Goal: Find specific fact: Find specific fact

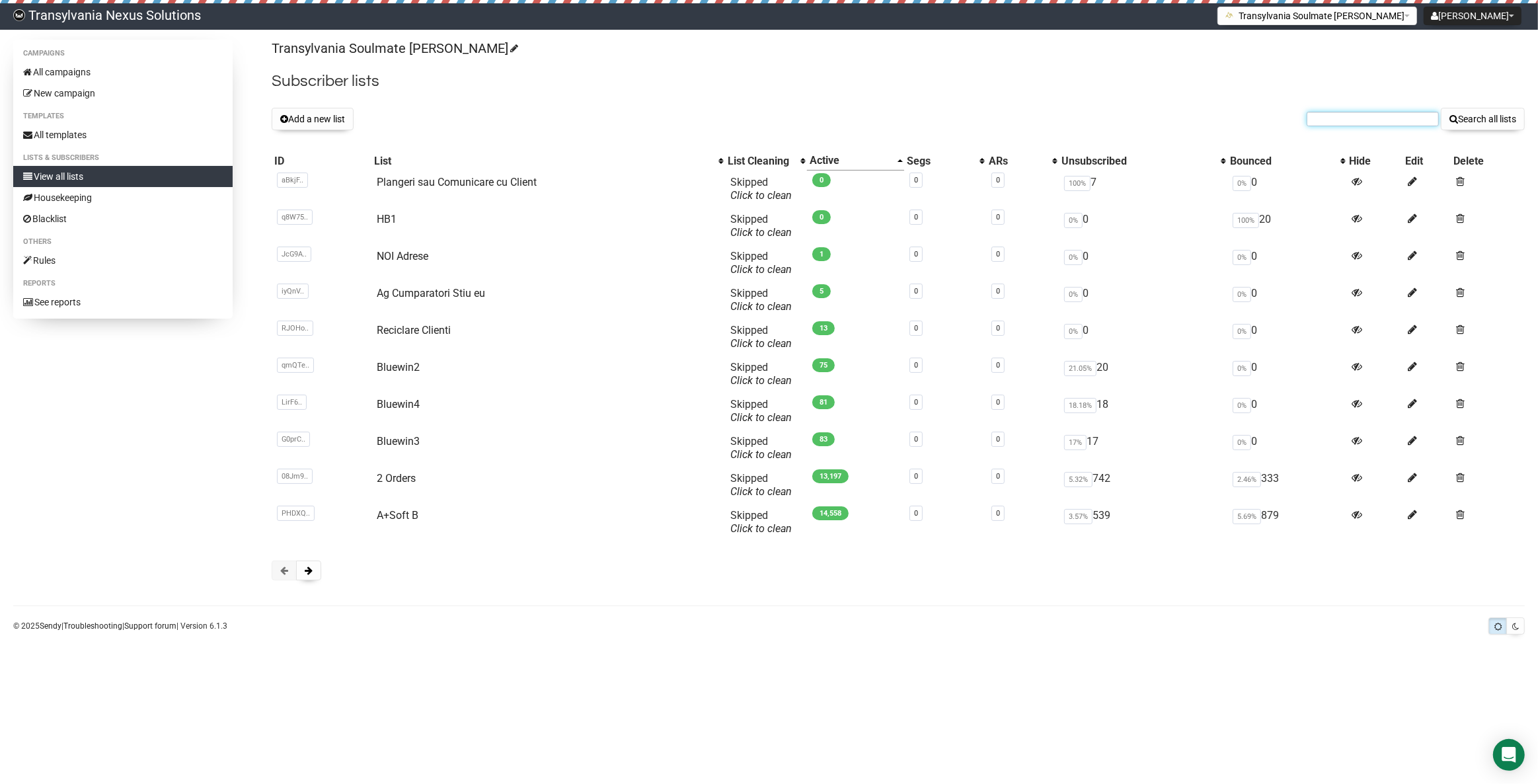
paste input "lizy19@gmx.de"
type input "lizy19@gmx.de"
click at [1467, 124] on button "Search all lists" at bounding box center [1483, 119] width 84 height 23
click at [302, 578] on button at bounding box center [309, 571] width 25 height 20
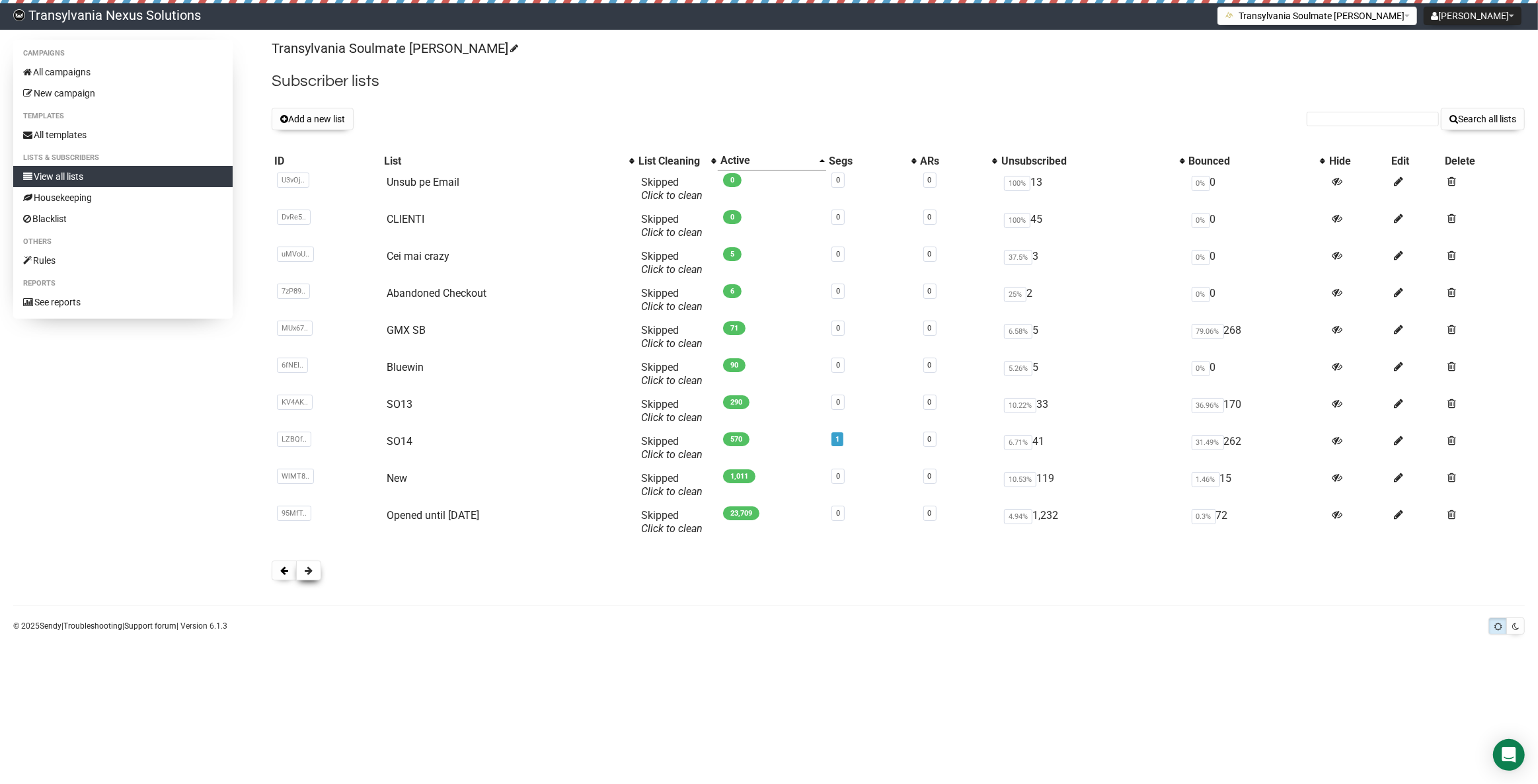
click at [306, 577] on button at bounding box center [309, 571] width 25 height 20
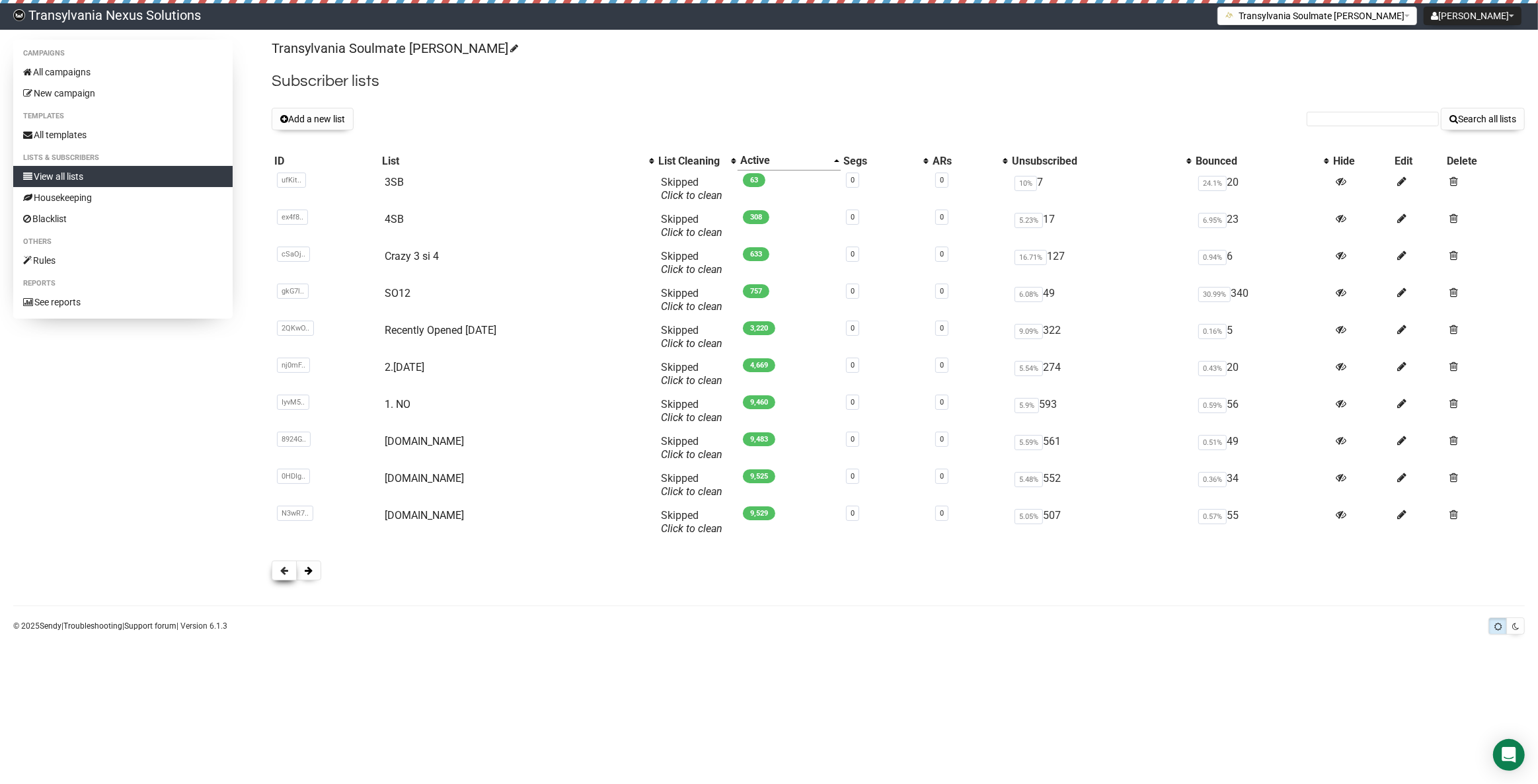
click at [284, 574] on span at bounding box center [284, 570] width 8 height 9
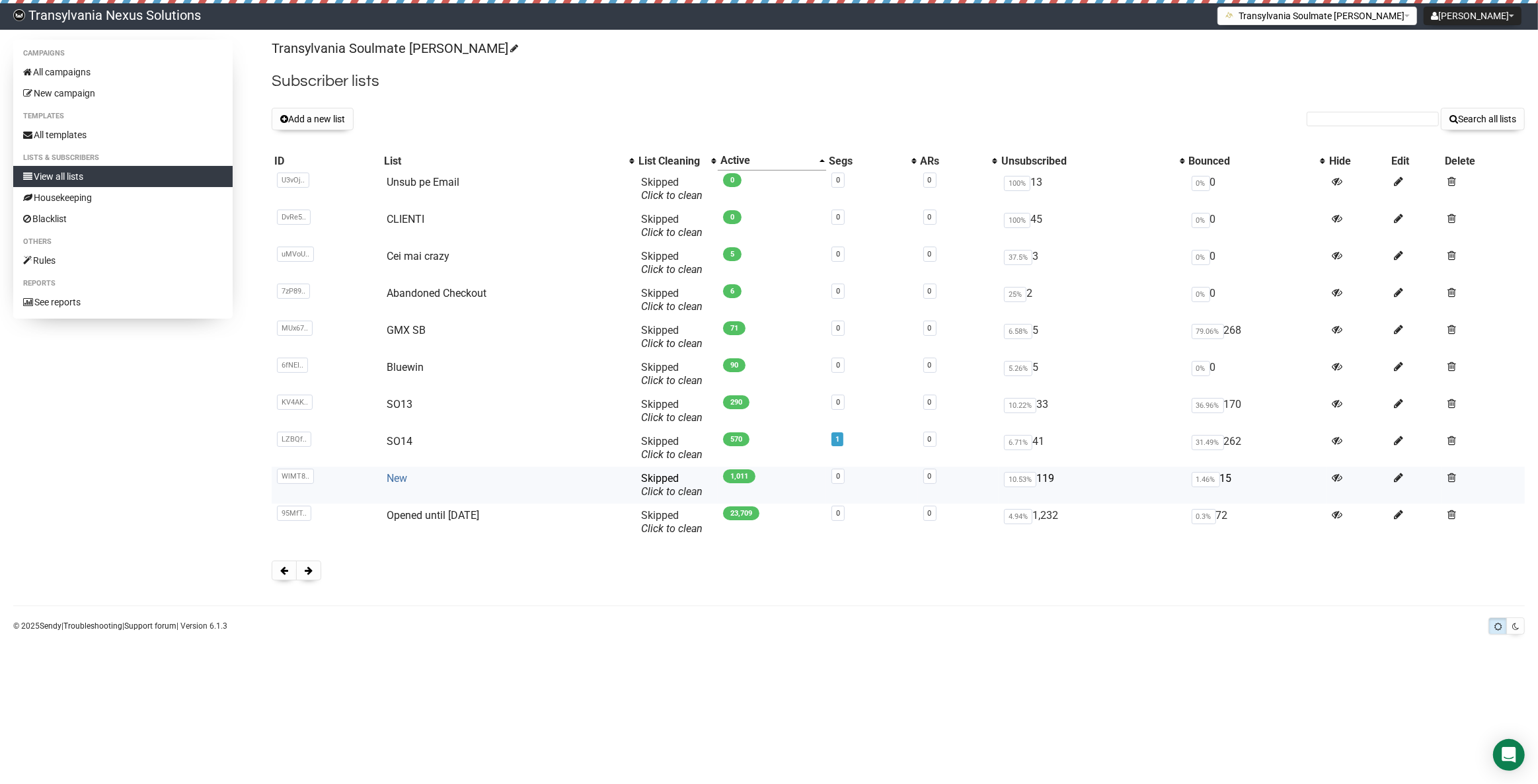
click at [392, 473] on link "New" at bounding box center [397, 478] width 20 height 13
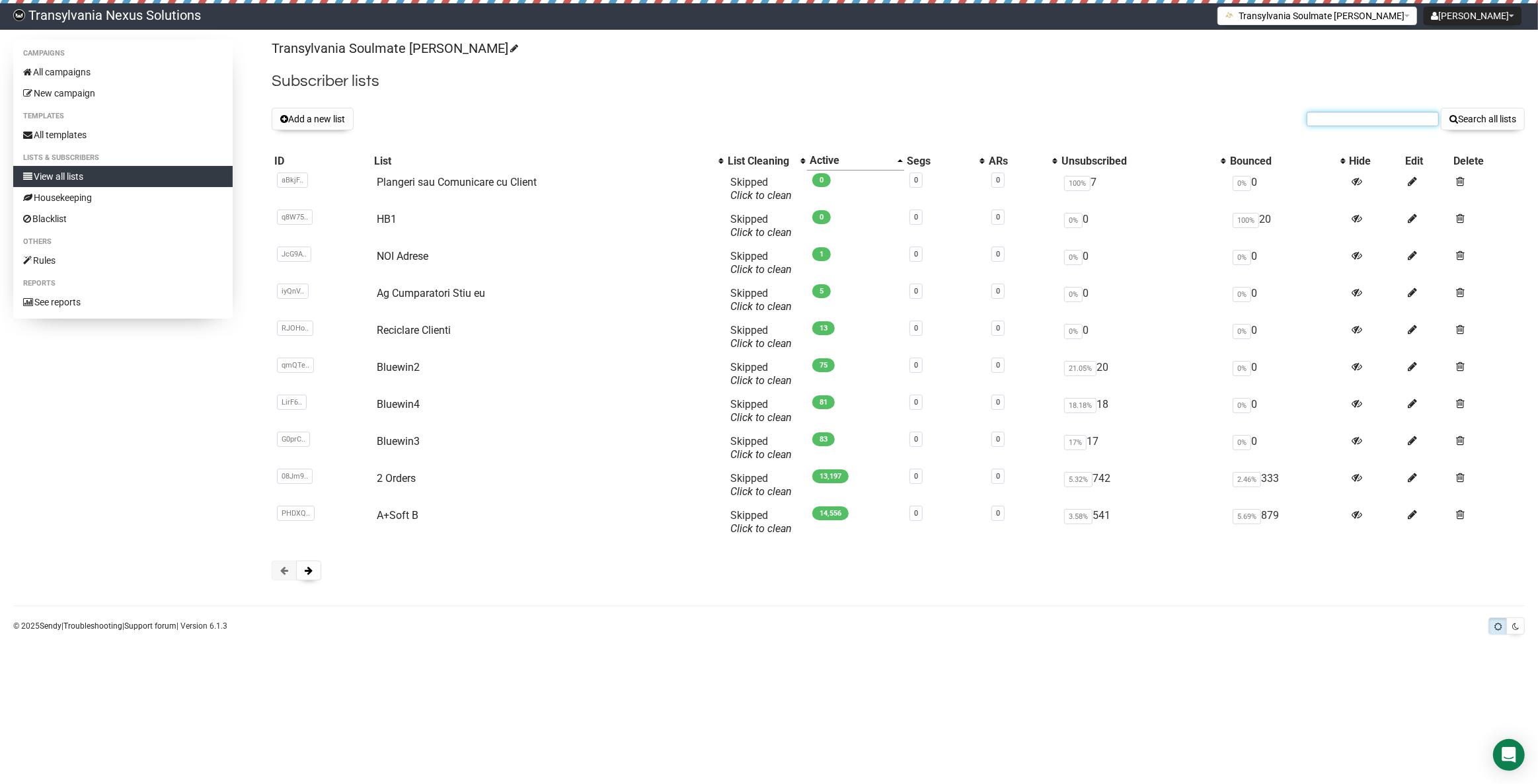
paste input "lou.botzi@gmx.de"
type input "lou.botzi@gmx.de"
click at [1494, 126] on button "Search all lists" at bounding box center [1483, 119] width 84 height 23
click at [320, 561] on div at bounding box center [899, 571] width 1253 height 20
click at [300, 580] on button at bounding box center [309, 571] width 25 height 20
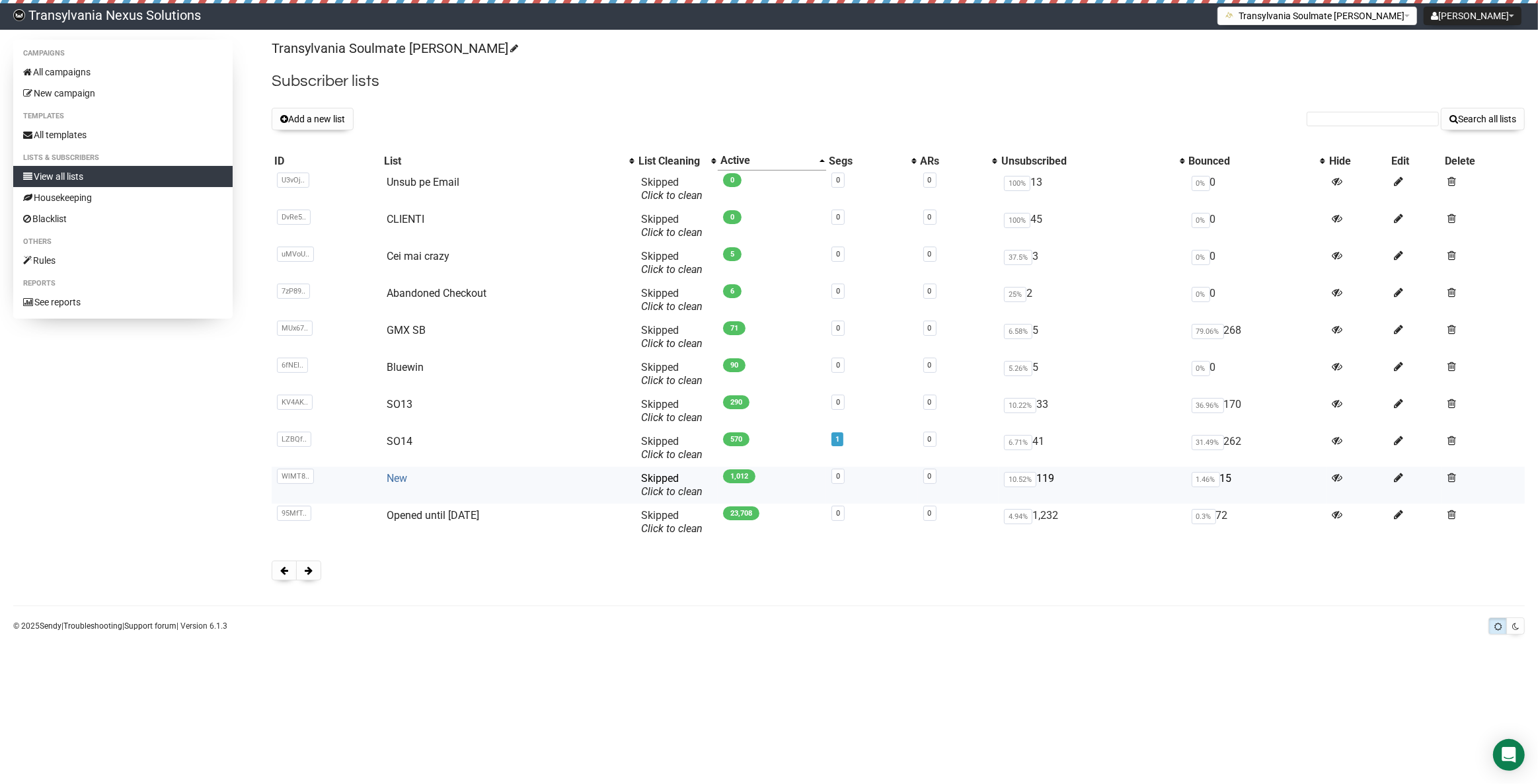
click at [403, 481] on link "New" at bounding box center [397, 478] width 20 height 13
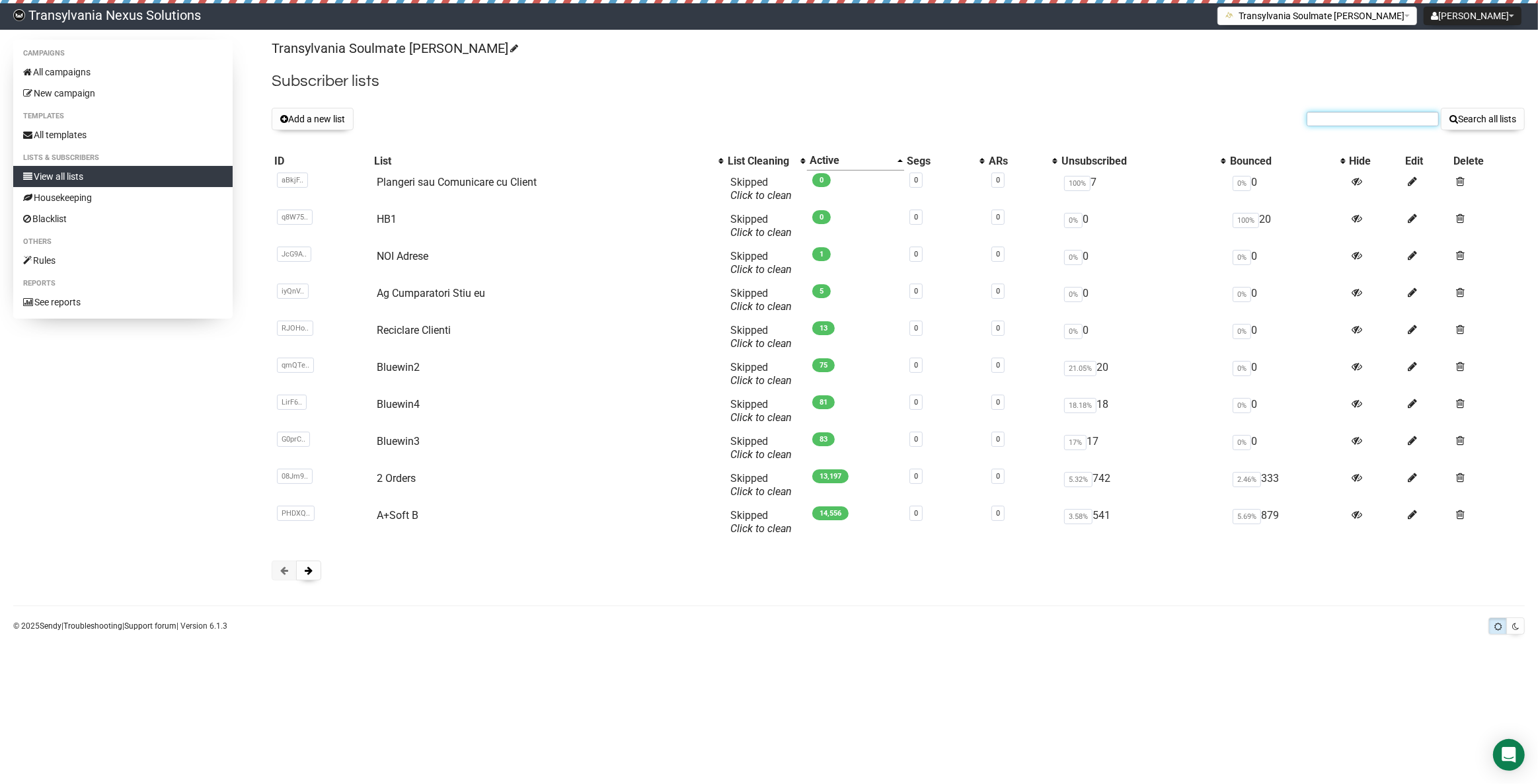
paste input "[EMAIL_ADDRESS][DOMAIN_NAME]"
type input "[EMAIL_ADDRESS][DOMAIN_NAME]"
click at [1478, 114] on button "Search all lists" at bounding box center [1483, 119] width 84 height 23
click at [1466, 127] on button "Search all lists" at bounding box center [1483, 119] width 84 height 23
paste input "[EMAIL_ADDRESS][DOMAIN_NAME]"
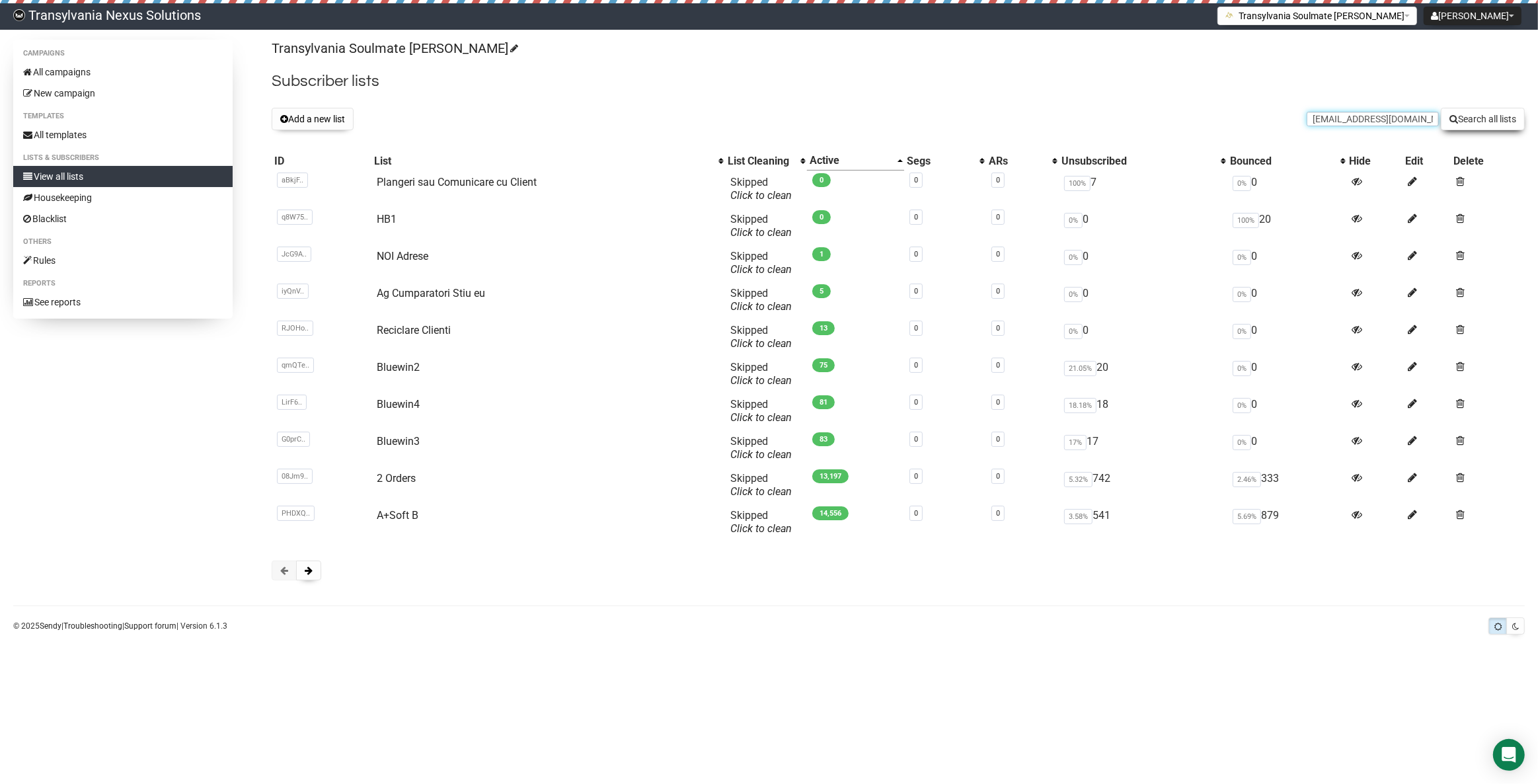
type input "[EMAIL_ADDRESS][DOMAIN_NAME]"
click at [1479, 128] on button "Search all lists" at bounding box center [1483, 119] width 84 height 23
paste input "[EMAIL_ADDRESS][DOMAIN_NAME]"
type input "[EMAIL_ADDRESS][DOMAIN_NAME]"
click at [1480, 116] on button "Search all lists" at bounding box center [1483, 119] width 84 height 23
